Goal: Information Seeking & Learning: Learn about a topic

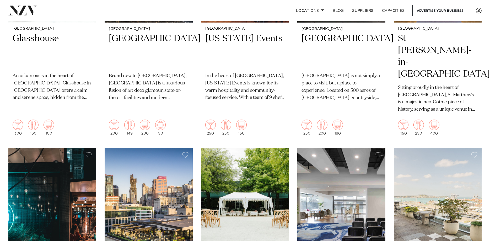
scroll to position [428, 0]
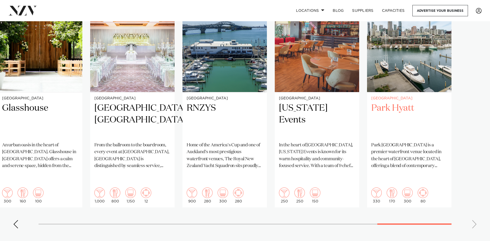
scroll to position [428, 0]
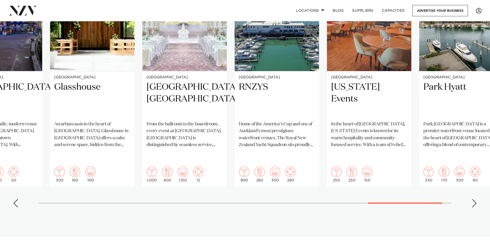
click at [366, 183] on swiper-container "Auckland QT [GEOGRAPHIC_DATA] [GEOGRAPHIC_DATA] is an eclectic, harbourside hot…" at bounding box center [245, 85] width 490 height 254
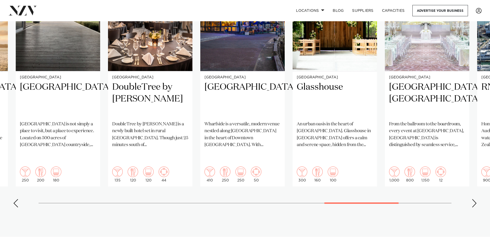
click at [272, 177] on swiper-container "Auckland QT [GEOGRAPHIC_DATA] [GEOGRAPHIC_DATA] is an eclectic, harbourside hot…" at bounding box center [245, 85] width 490 height 254
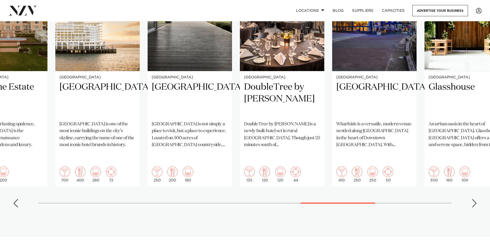
click at [327, 184] on swiper-container "Auckland QT [GEOGRAPHIC_DATA] [GEOGRAPHIC_DATA] is an eclectic, harbourside hot…" at bounding box center [245, 85] width 490 height 254
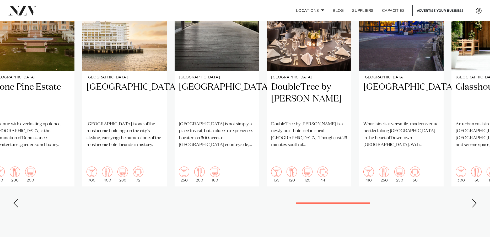
click at [289, 183] on swiper-container "Auckland QT [GEOGRAPHIC_DATA] [GEOGRAPHIC_DATA] is an eclectic, harbourside hot…" at bounding box center [245, 85] width 490 height 254
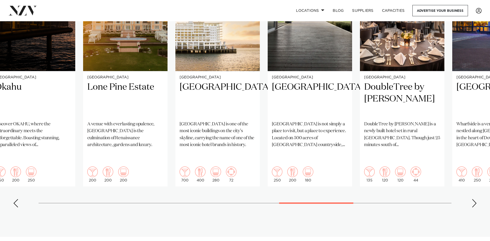
click at [288, 181] on swiper-container "Auckland QT [GEOGRAPHIC_DATA] [GEOGRAPHIC_DATA] is an eclectic, harbourside hot…" at bounding box center [245, 85] width 490 height 254
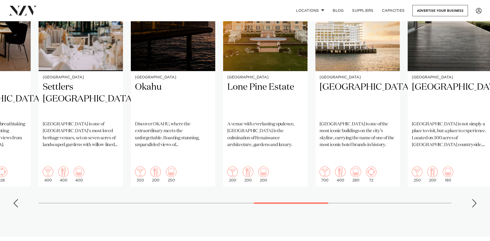
click at [286, 180] on swiper-container "Auckland QT Auckland QT Auckland is an eclectic, harbourside hotel venue with a…" at bounding box center [245, 85] width 490 height 254
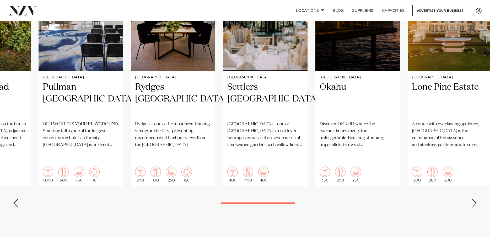
click at [217, 183] on swiper-container "Auckland QT Auckland QT Auckland is an eclectic, harbourside hotel venue with a…" at bounding box center [245, 85] width 490 height 254
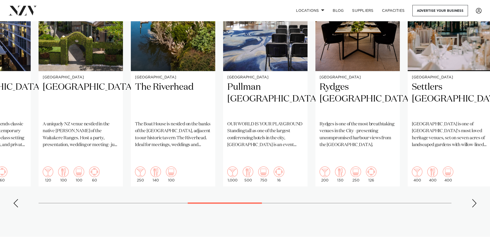
click at [240, 189] on swiper-container "Auckland QT Auckland QT Auckland is an eclectic, harbourside hotel venue with a…" at bounding box center [245, 85] width 490 height 254
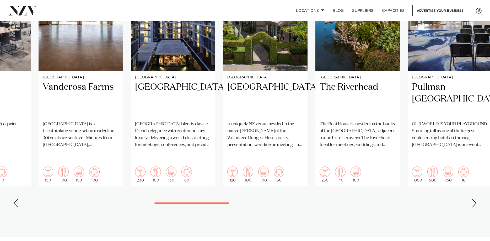
click at [194, 185] on swiper-container "Auckland QT Auckland QT Auckland is an eclectic, harbourside hotel venue with a…" at bounding box center [245, 85] width 490 height 254
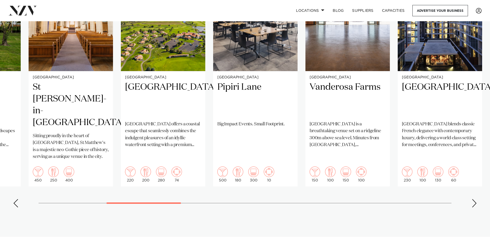
click at [169, 183] on swiper-container "Auckland QT Auckland QT Auckland is an eclectic, harbourside hotel venue with a…" at bounding box center [245, 85] width 490 height 254
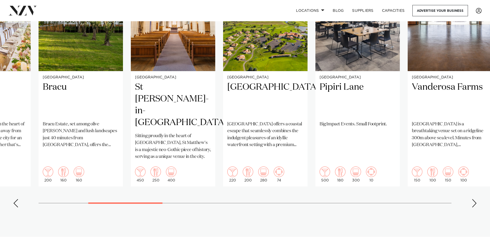
click at [184, 187] on swiper-container "Auckland QT Auckland QT Auckland is an eclectic, harbourside hotel venue with a…" at bounding box center [245, 85] width 490 height 254
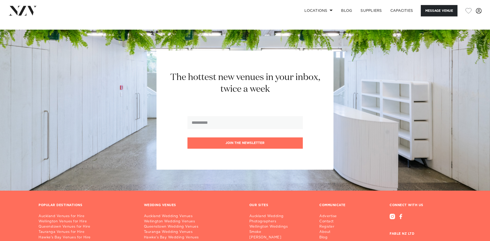
scroll to position [776, 0]
